Goal: Task Accomplishment & Management: Use online tool/utility

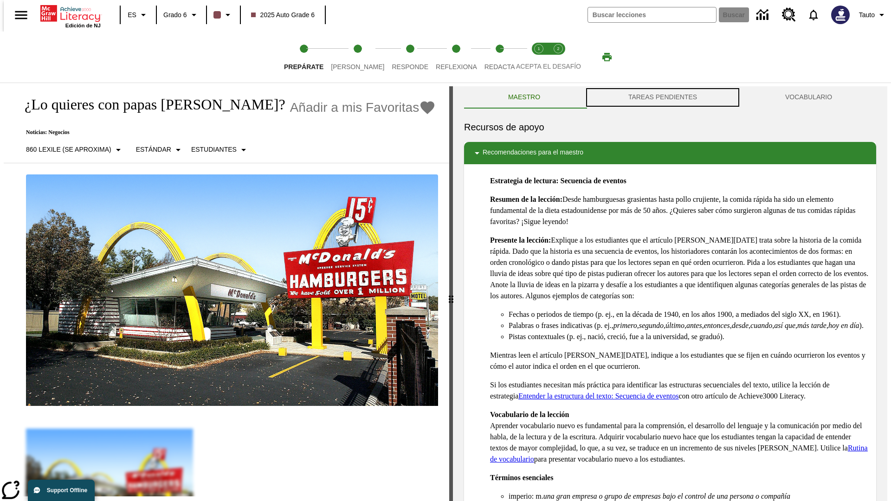
click at [662, 97] on button "TAREAS PENDIENTES" at bounding box center [662, 97] width 157 height 22
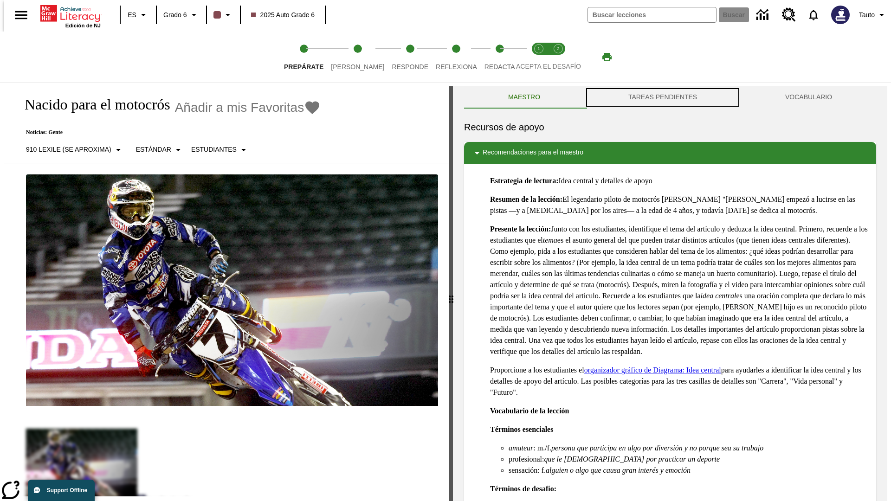
click at [662, 97] on button "TAREAS PENDIENTES" at bounding box center [662, 97] width 157 height 22
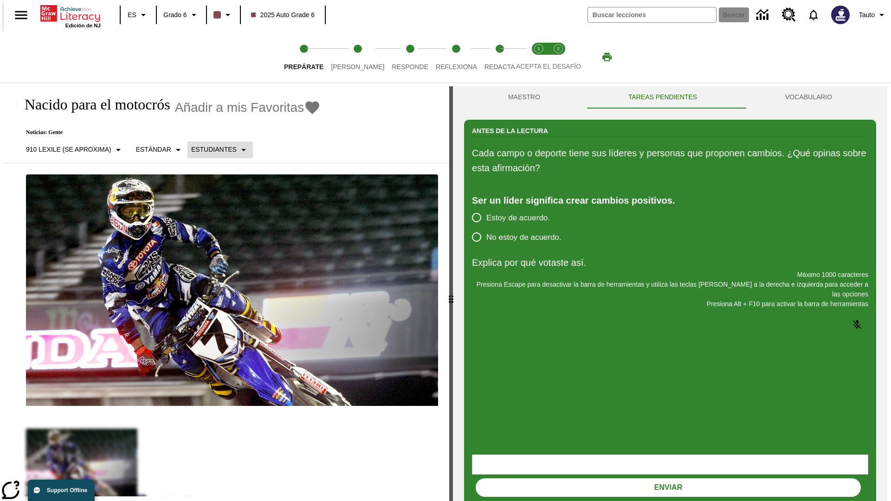
click at [212, 149] on p "Estudiantes" at bounding box center [213, 150] width 45 height 10
